Goal: Task Accomplishment & Management: Manage account settings

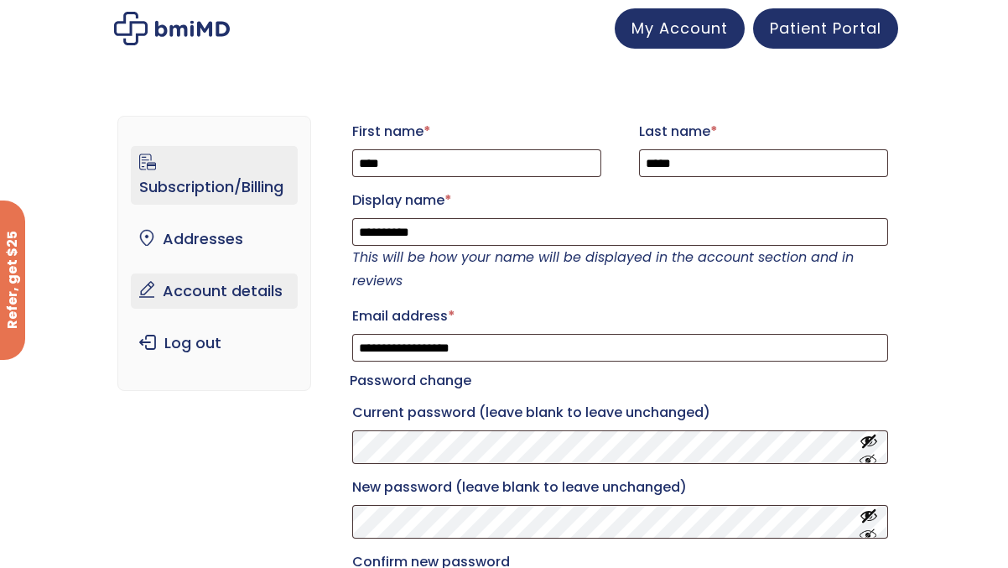
click at [272, 179] on link "Subscription/Billing" at bounding box center [214, 175] width 166 height 59
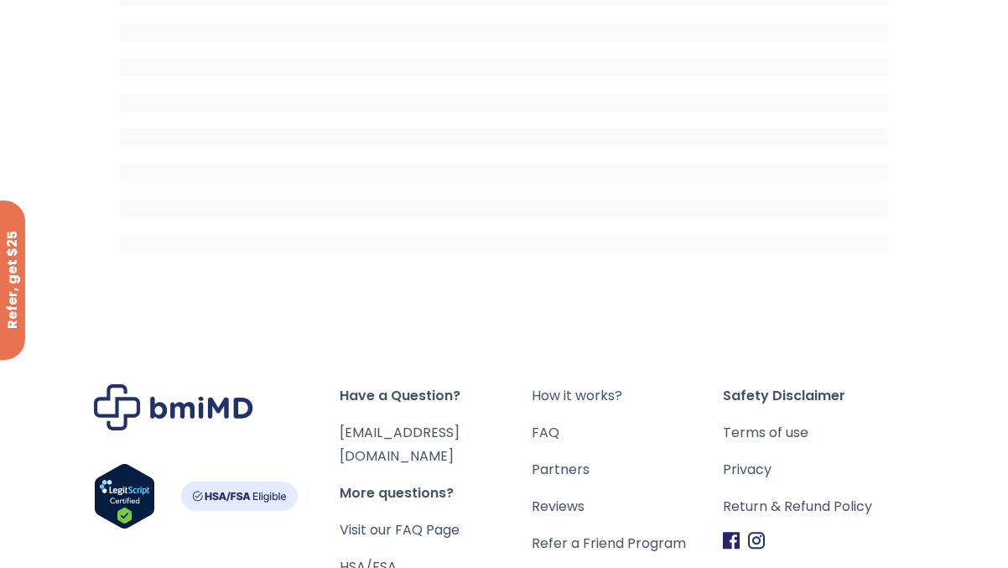
scroll to position [349, 0]
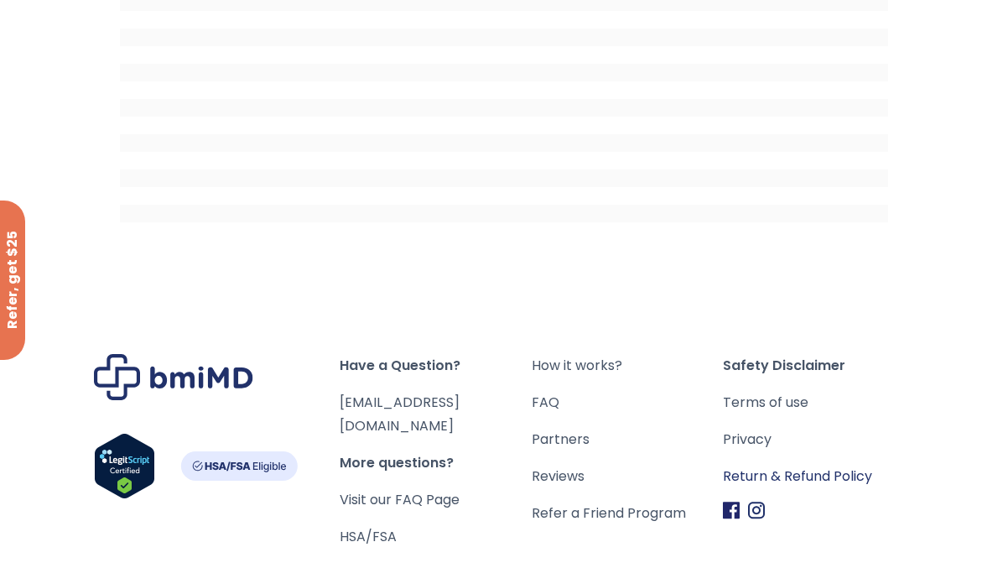
click at [760, 472] on link "Return & Refund Policy" at bounding box center [818, 476] width 191 height 23
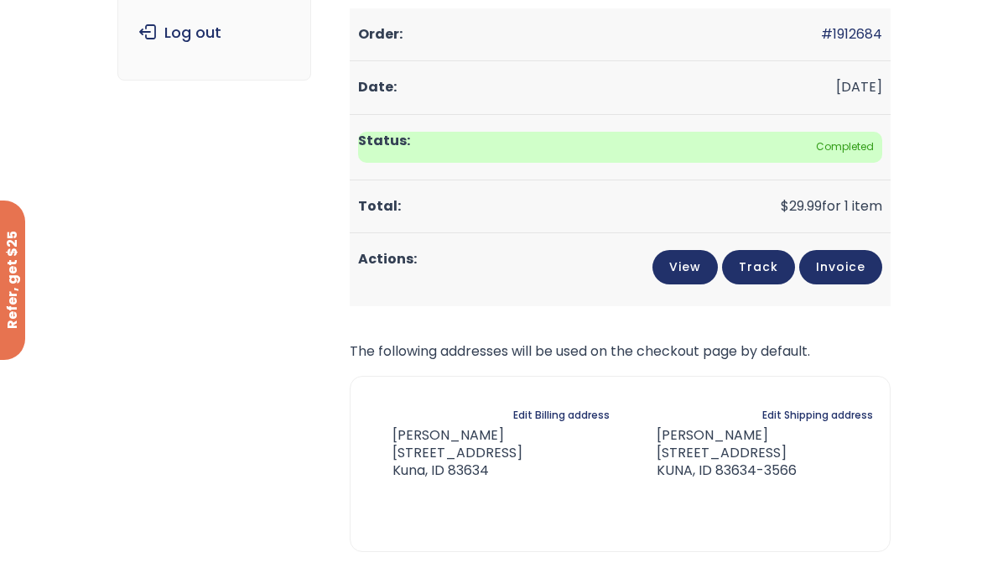
scroll to position [168, 0]
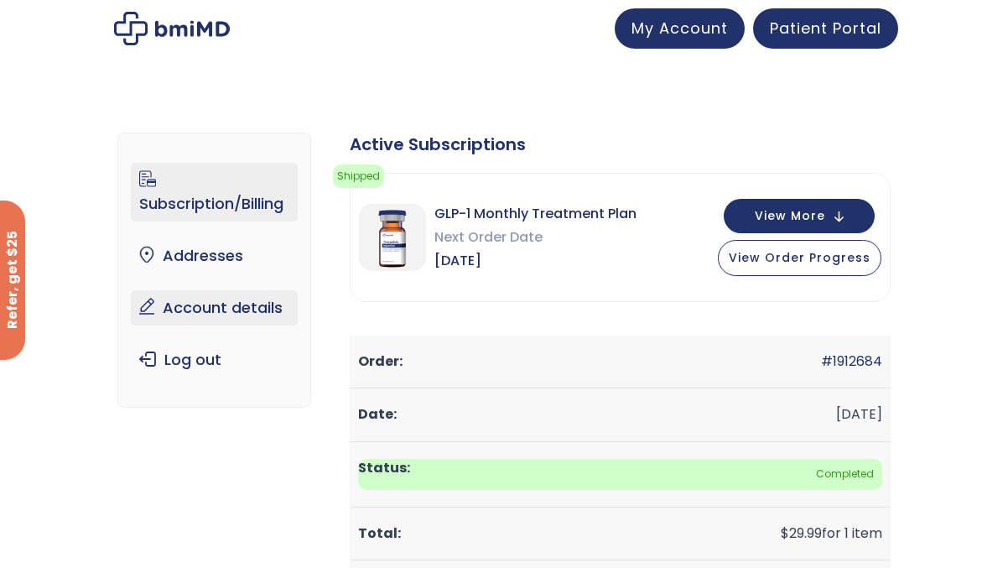
click at [208, 301] on link "Account details" at bounding box center [214, 307] width 166 height 35
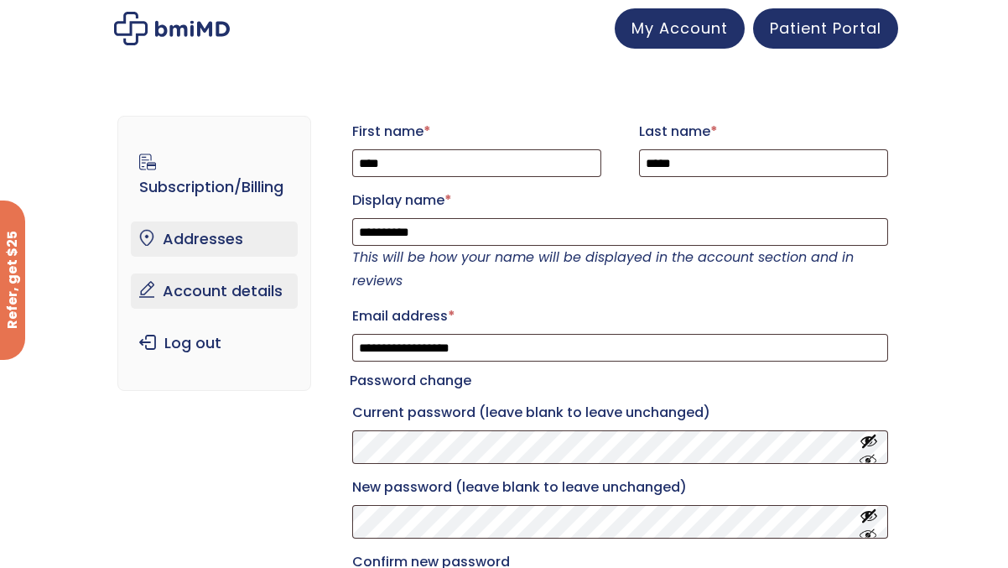
click at [230, 241] on link "Addresses" at bounding box center [214, 238] width 166 height 35
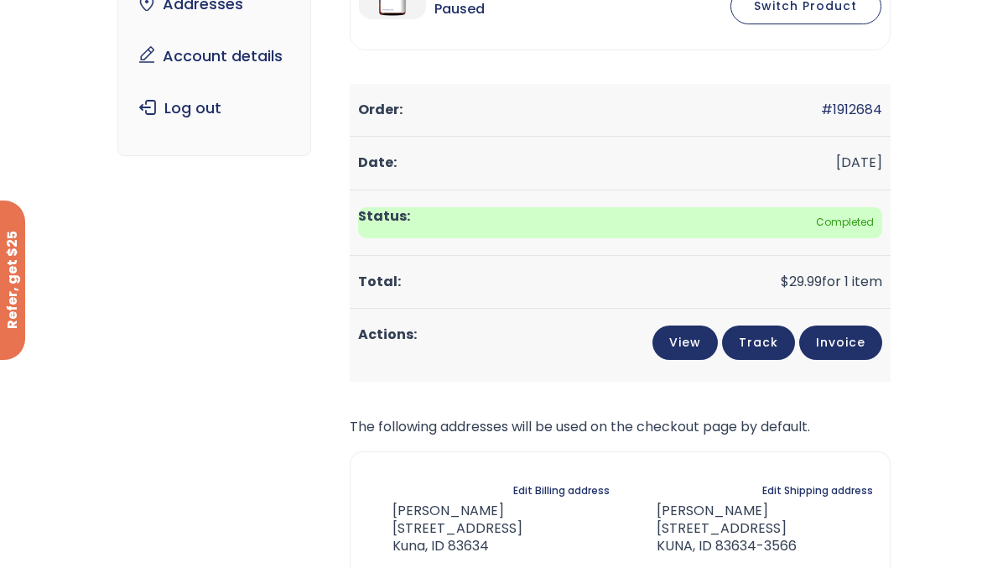
scroll to position [336, 0]
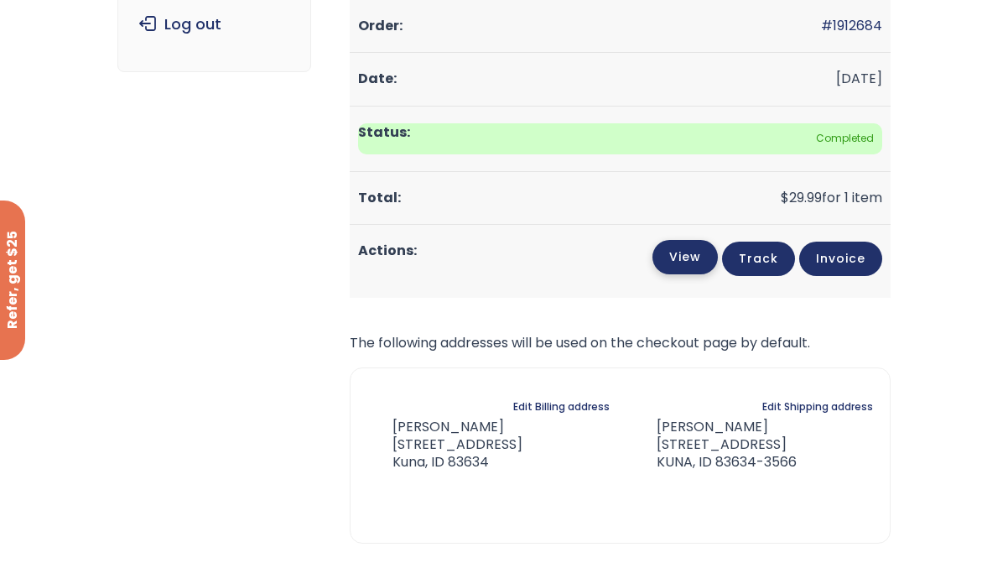
click at [682, 264] on link "View" at bounding box center [685, 257] width 65 height 34
